Goal: Task Accomplishment & Management: Manage account settings

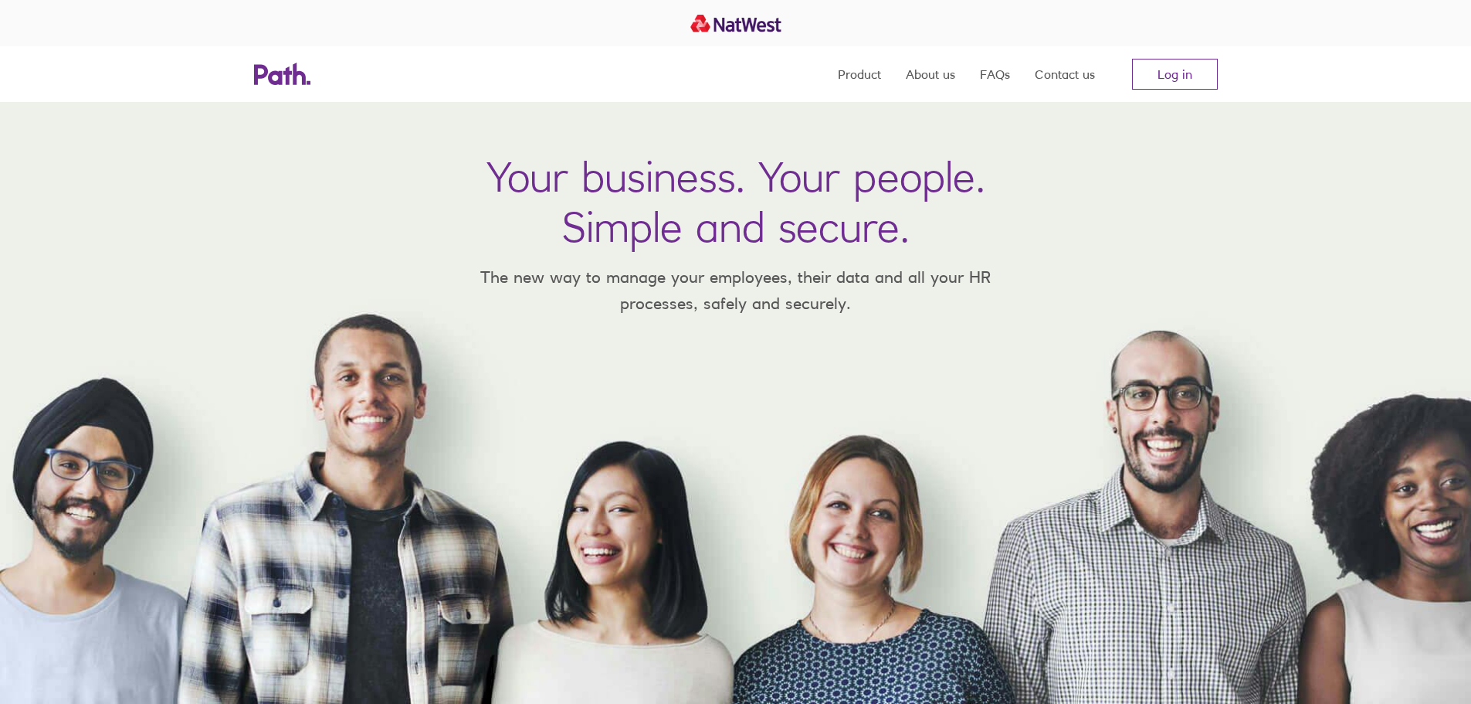
click at [1181, 54] on nav "Product About us FAQs Contact us Log in" at bounding box center [1028, 74] width 380 height 56
click at [1186, 67] on link "Log in" at bounding box center [1175, 74] width 86 height 31
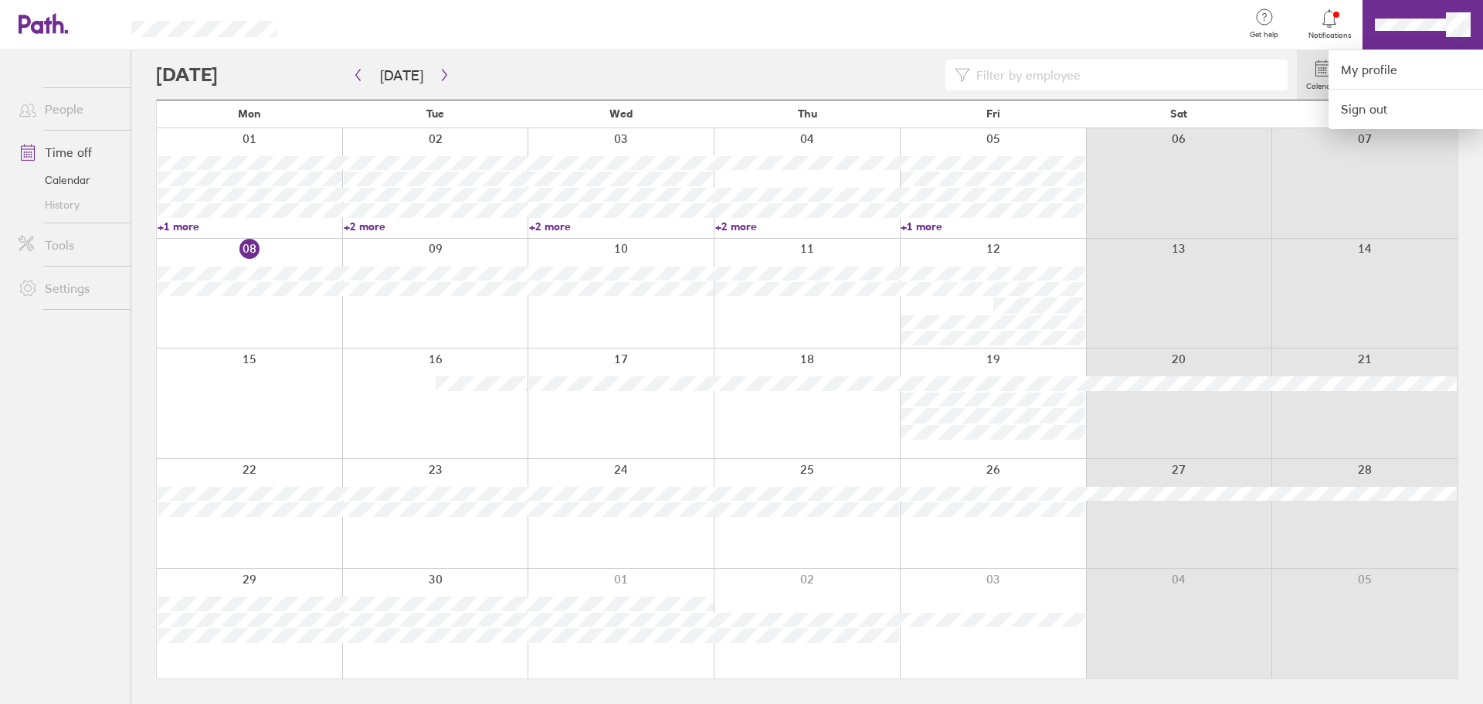
click at [1407, 24] on div at bounding box center [741, 352] width 1483 height 704
click at [1379, 73] on link "My profile" at bounding box center [1405, 69] width 154 height 39
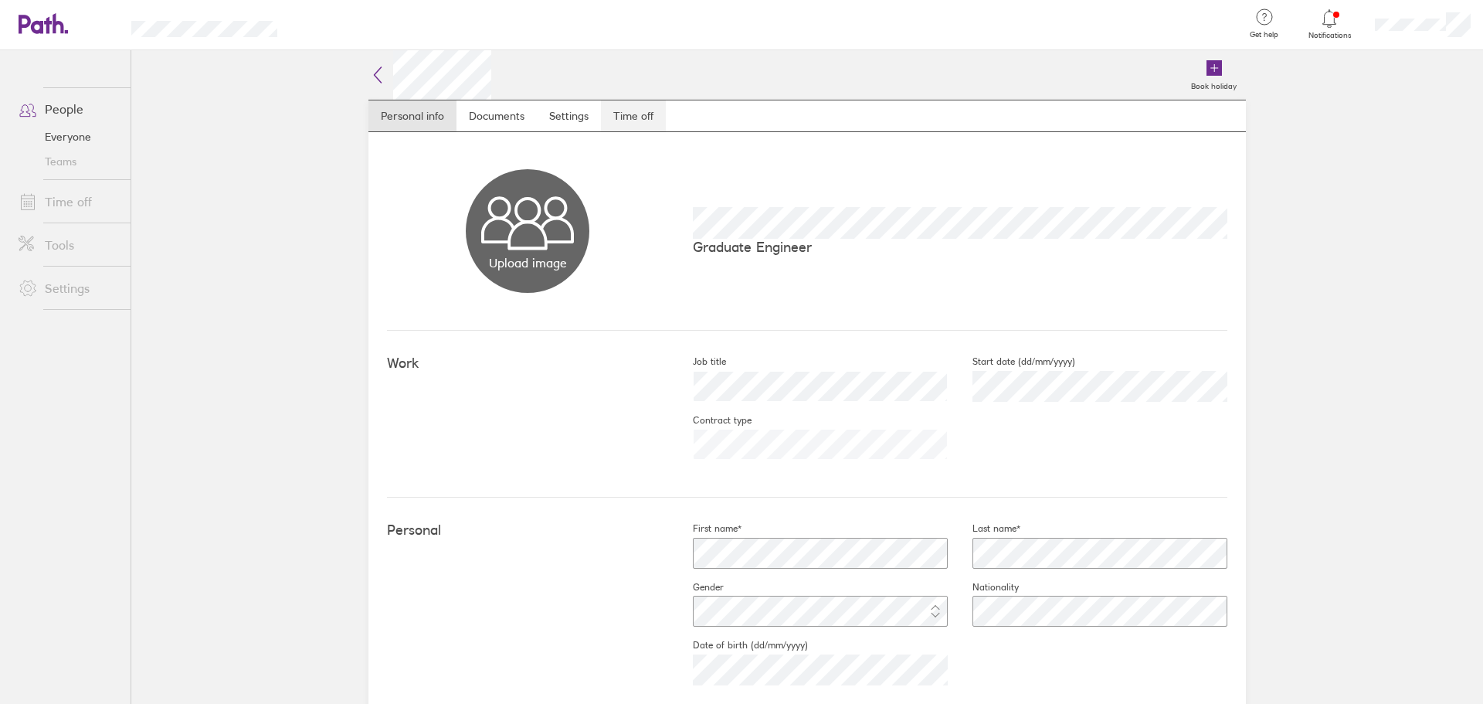
click at [602, 120] on link "Time off" at bounding box center [633, 115] width 65 height 31
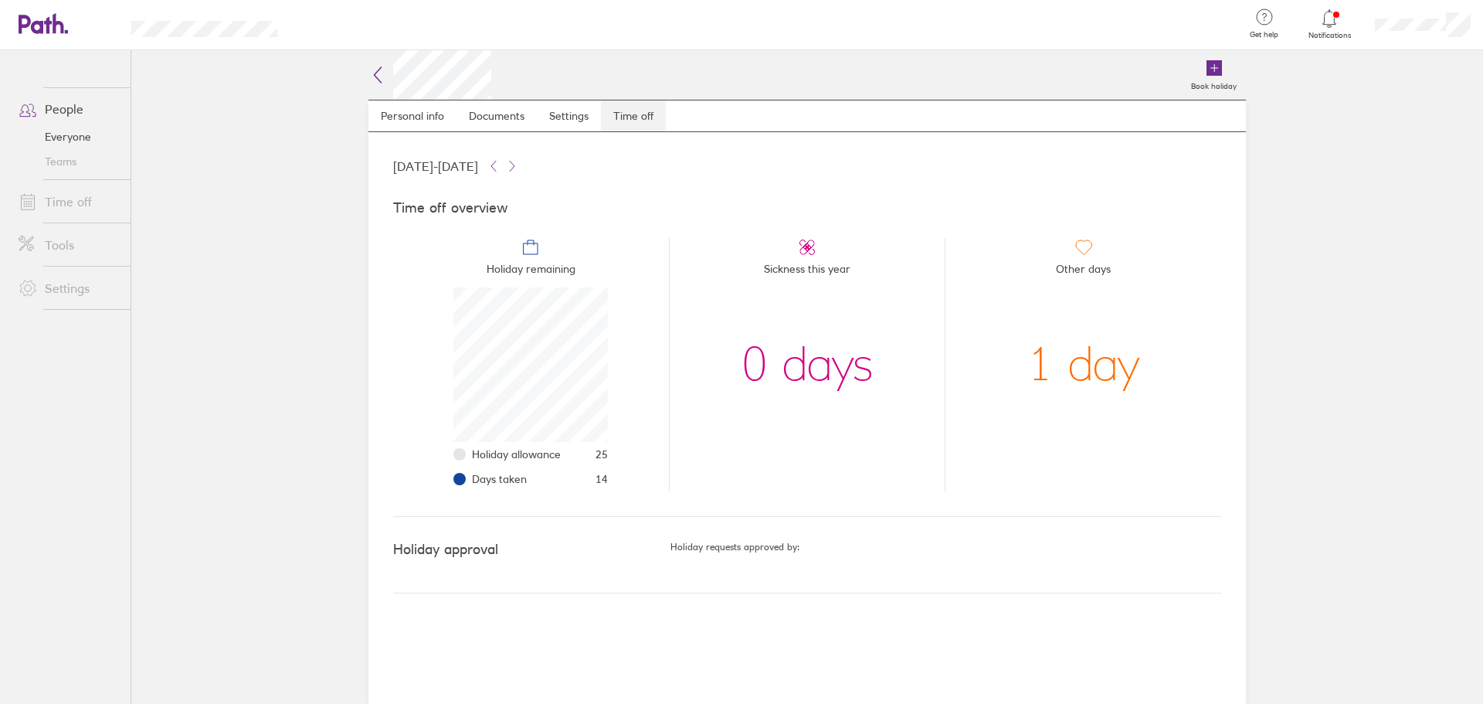
scroll to position [154, 154]
